Goal: Information Seeking & Learning: Learn about a topic

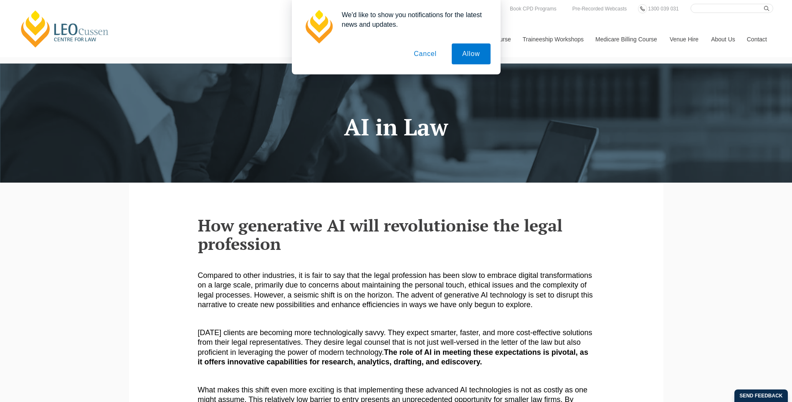
click at [427, 50] on button "Cancel" at bounding box center [425, 53] width 44 height 21
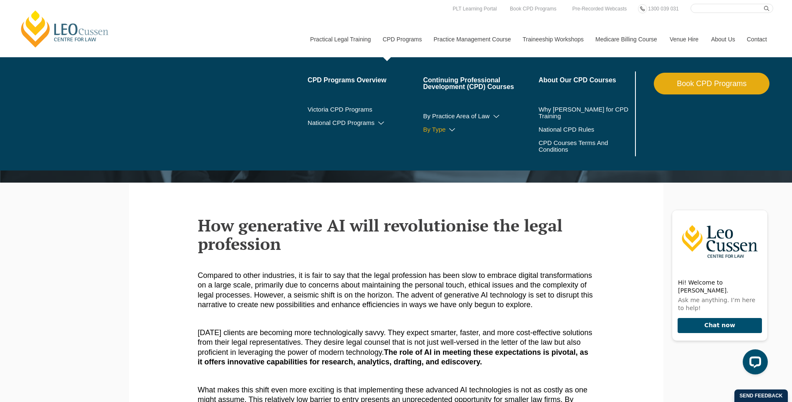
click at [446, 129] on link "By Type" at bounding box center [481, 129] width 116 height 7
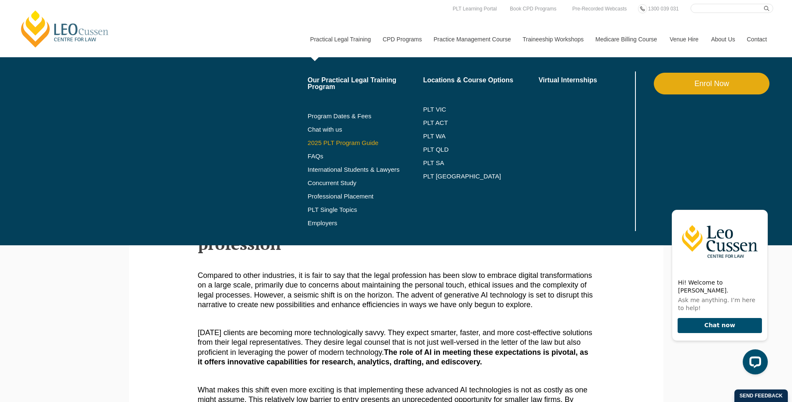
click at [331, 144] on link "2025 PLT Program Guide" at bounding box center [355, 142] width 95 height 7
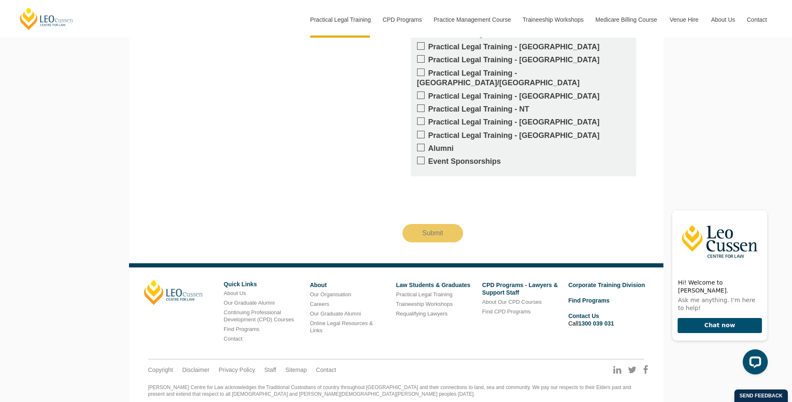
scroll to position [846, 0]
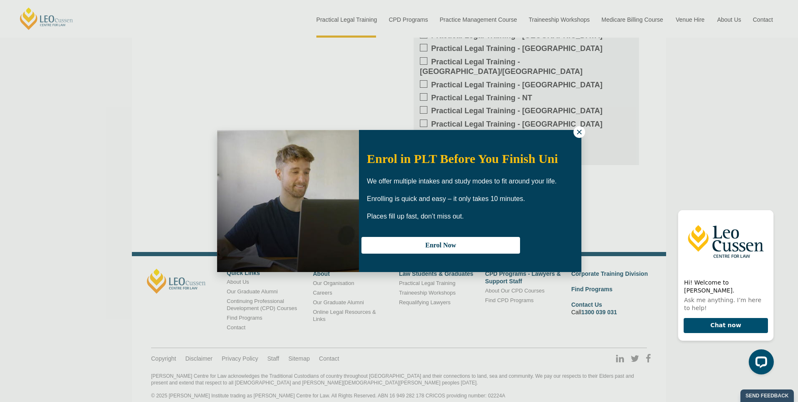
click at [573, 129] on div "Enrol in PLT Before You Finish Uni We offer multiple intakes and study modes to…" at bounding box center [399, 201] width 798 height 402
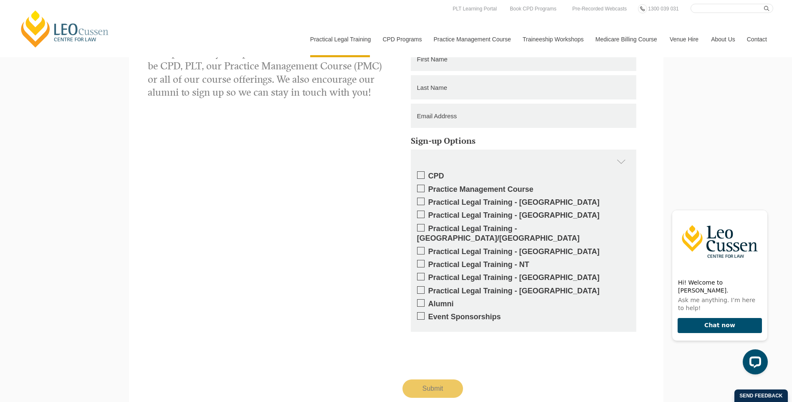
scroll to position [679, 0]
